Goal: Go to known website: Go to known website

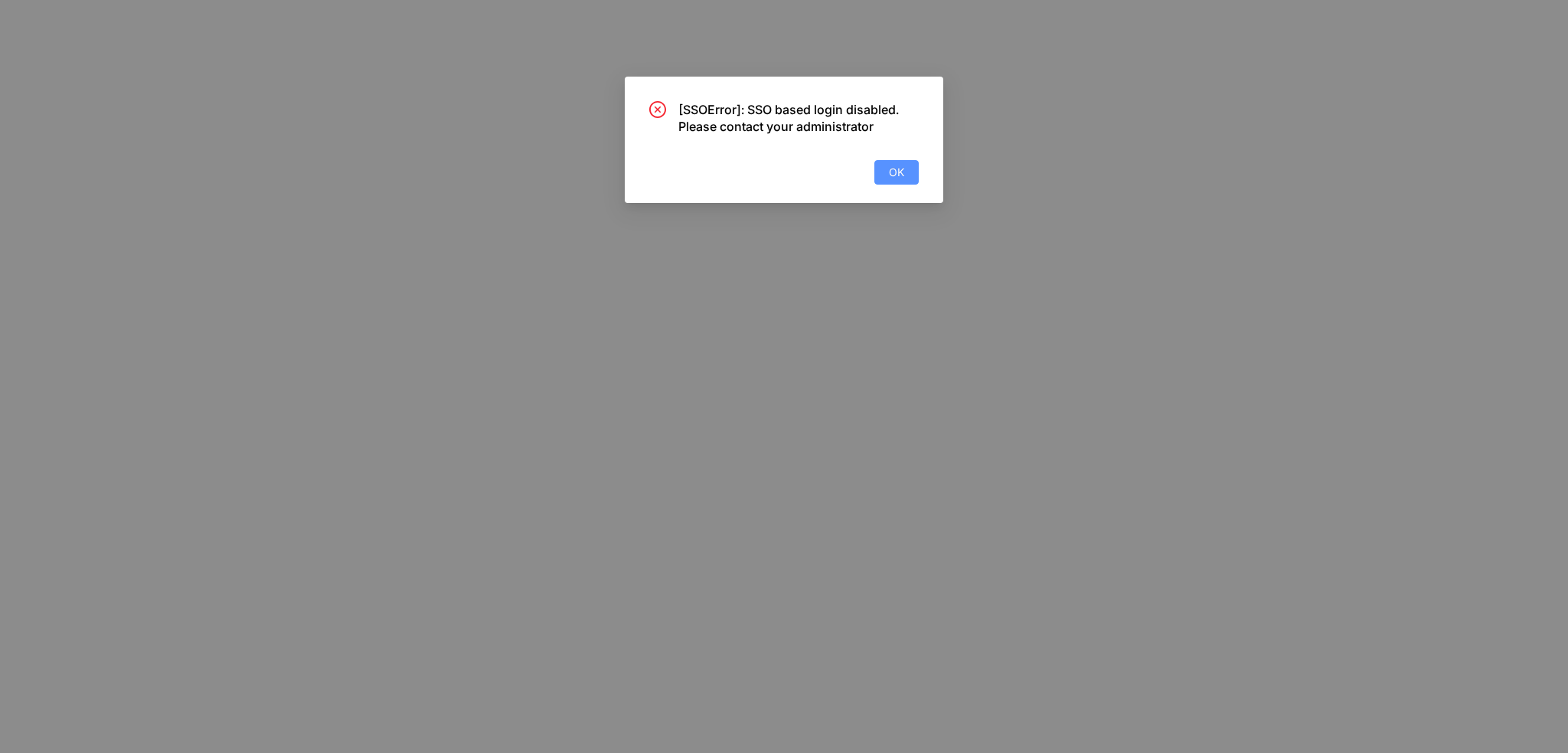
click at [891, 177] on span "OK" at bounding box center [896, 172] width 15 height 17
